Goal: Information Seeking & Learning: Learn about a topic

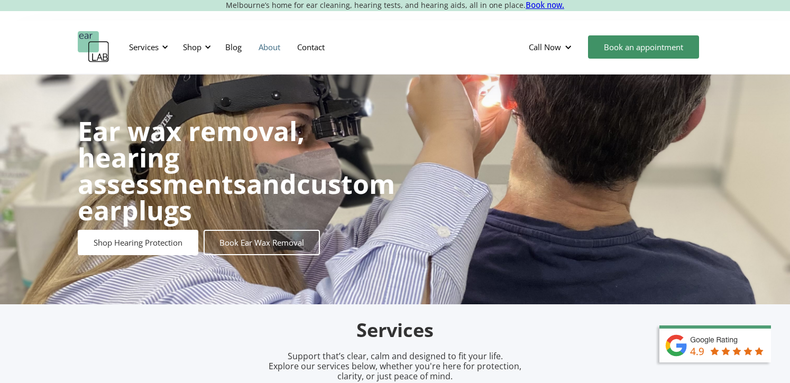
click at [272, 48] on link "About" at bounding box center [269, 47] width 39 height 31
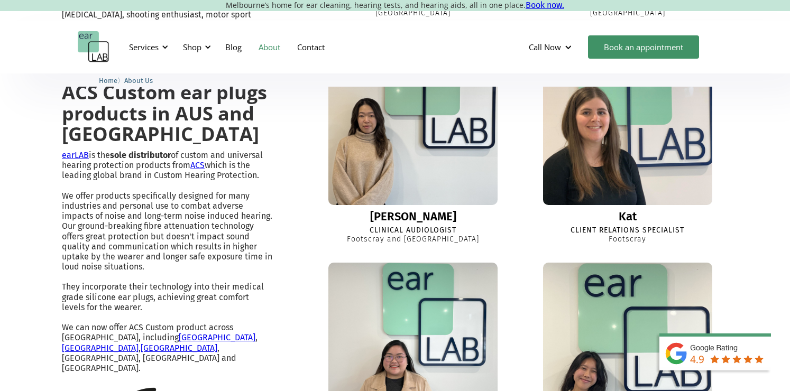
scroll to position [855, 0]
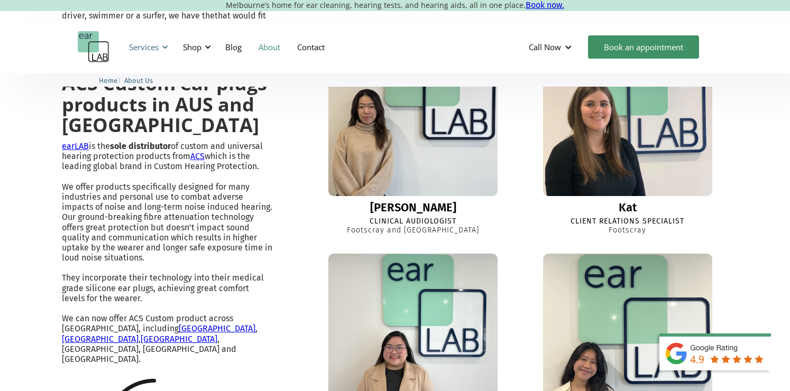
click at [140, 47] on div "Services" at bounding box center [144, 47] width 30 height 11
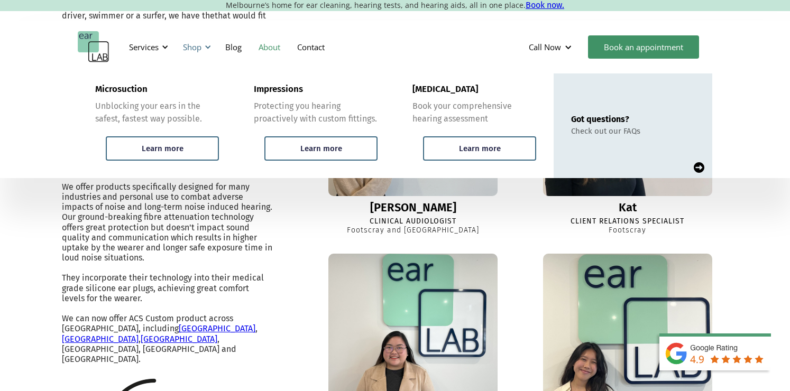
click at [191, 48] on div "Shop" at bounding box center [192, 47] width 18 height 11
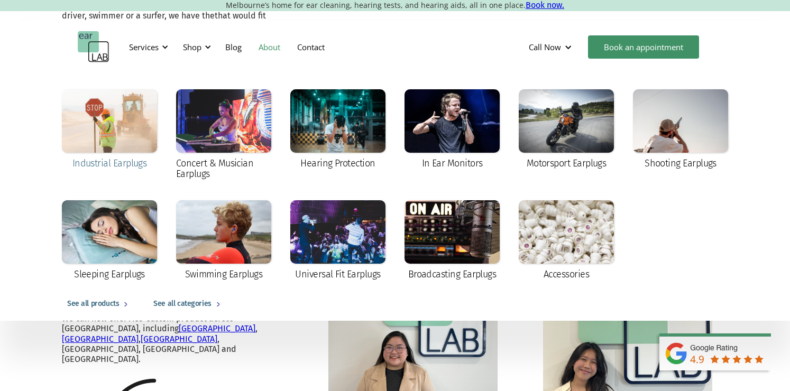
click at [129, 123] on div at bounding box center [109, 120] width 95 height 63
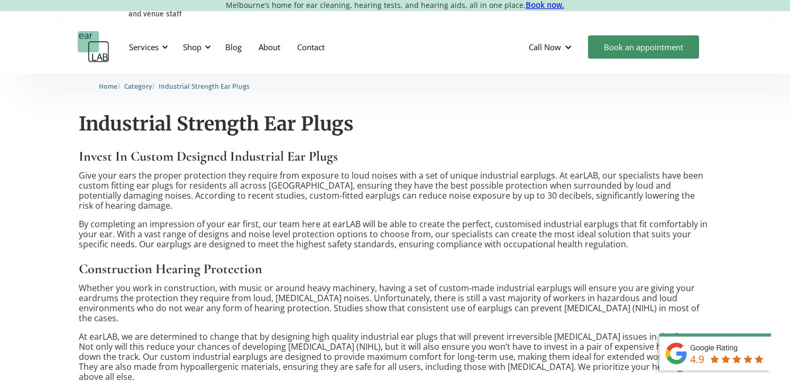
scroll to position [518, 0]
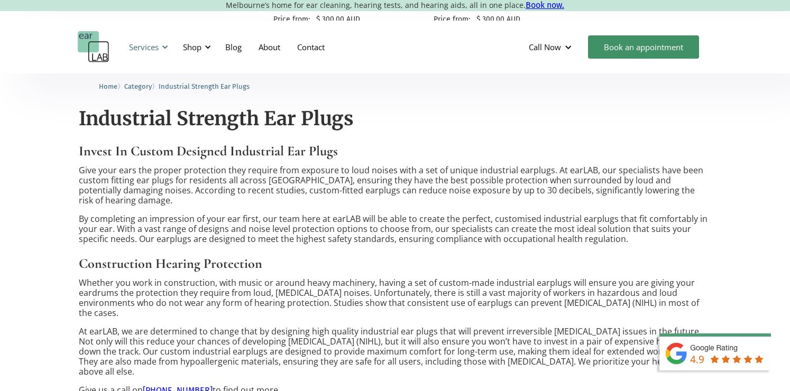
click at [165, 46] on div at bounding box center [164, 46] width 7 height 7
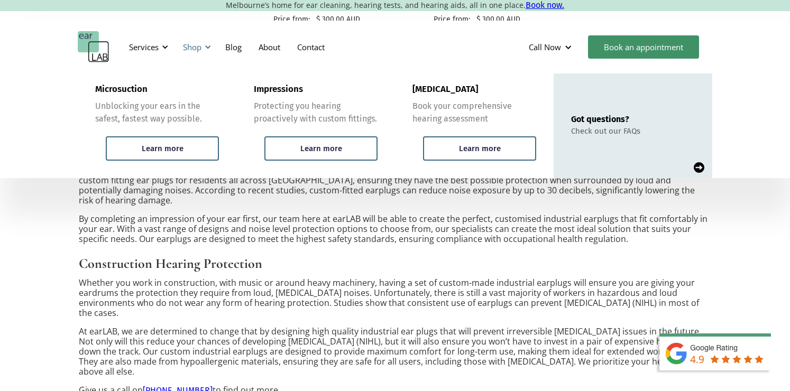
click at [207, 45] on div at bounding box center [207, 46] width 7 height 7
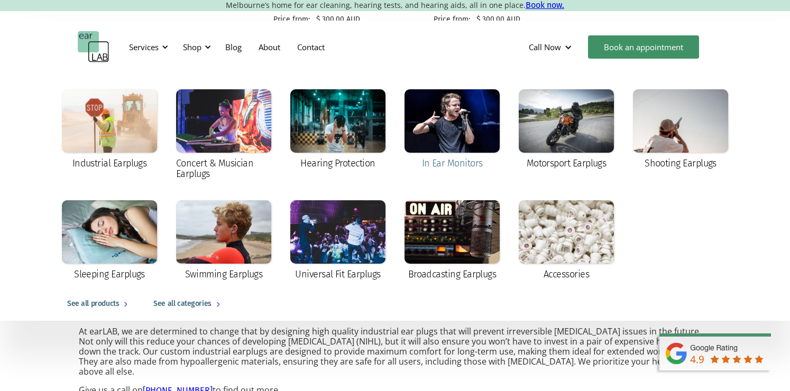
click at [464, 161] on div "In Ear Monitors" at bounding box center [452, 163] width 61 height 11
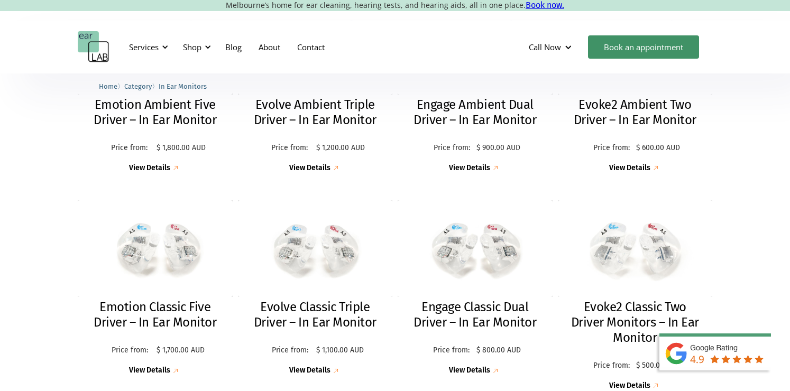
scroll to position [390, 0]
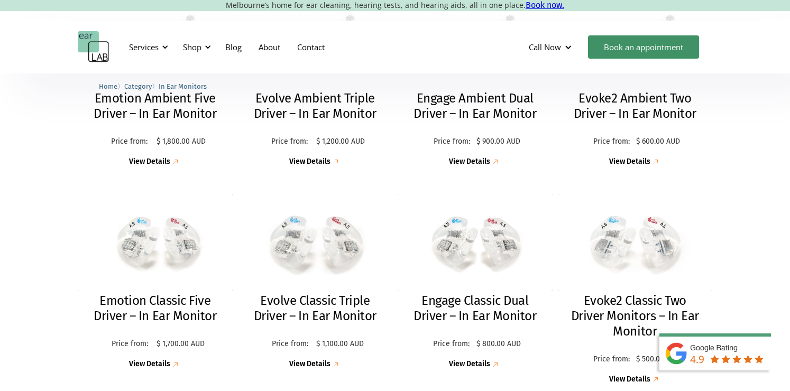
click at [310, 267] on img at bounding box center [315, 243] width 170 height 106
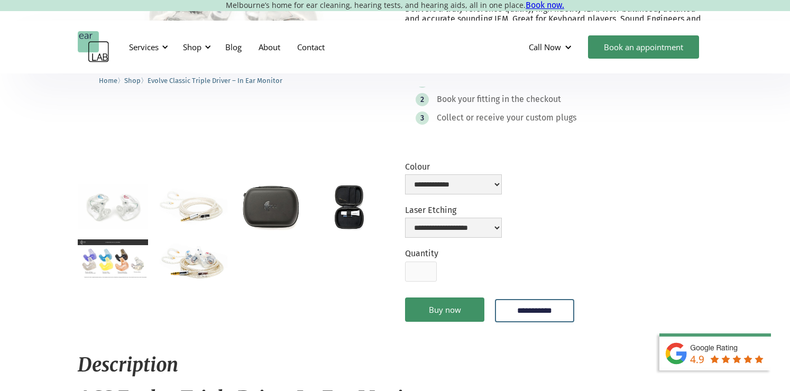
scroll to position [215, 0]
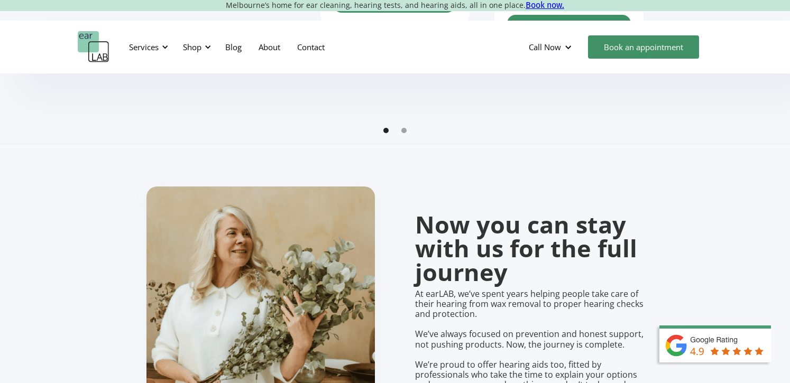
scroll to position [686, 0]
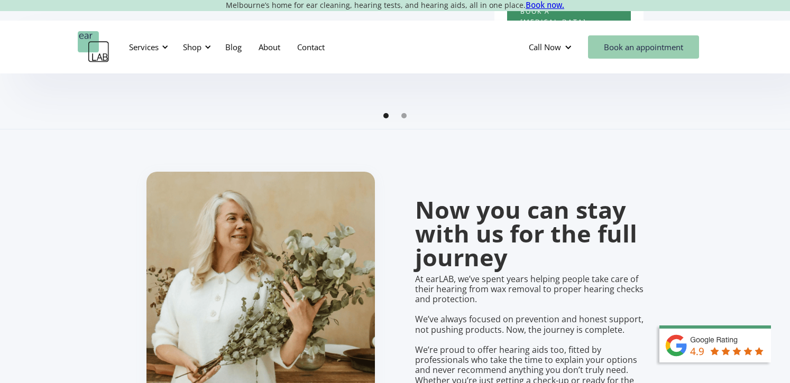
click at [632, 56] on link "Book an appointment" at bounding box center [643, 46] width 111 height 23
click at [150, 49] on div "Services" at bounding box center [144, 47] width 30 height 11
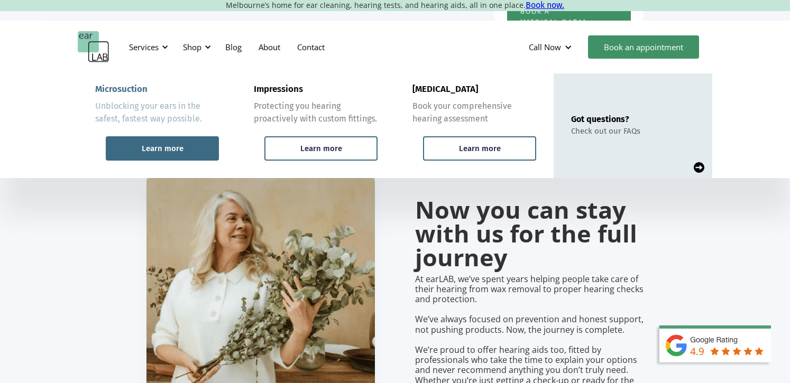
click at [170, 149] on div "Learn more" at bounding box center [163, 149] width 42 height 10
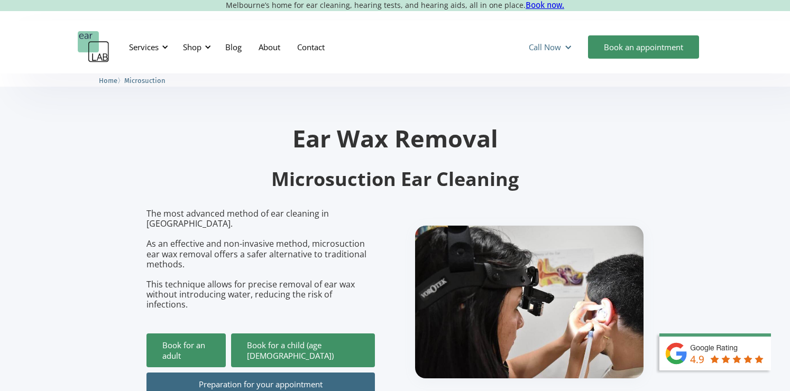
click at [538, 54] on div "Call Now" at bounding box center [551, 47] width 62 height 32
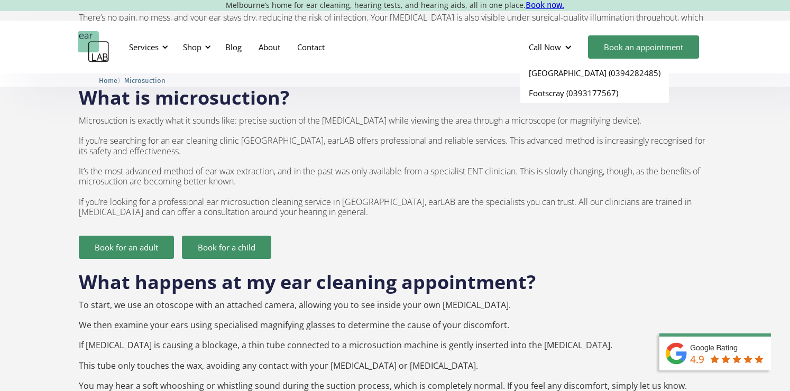
scroll to position [818, 0]
